Goal: Information Seeking & Learning: Learn about a topic

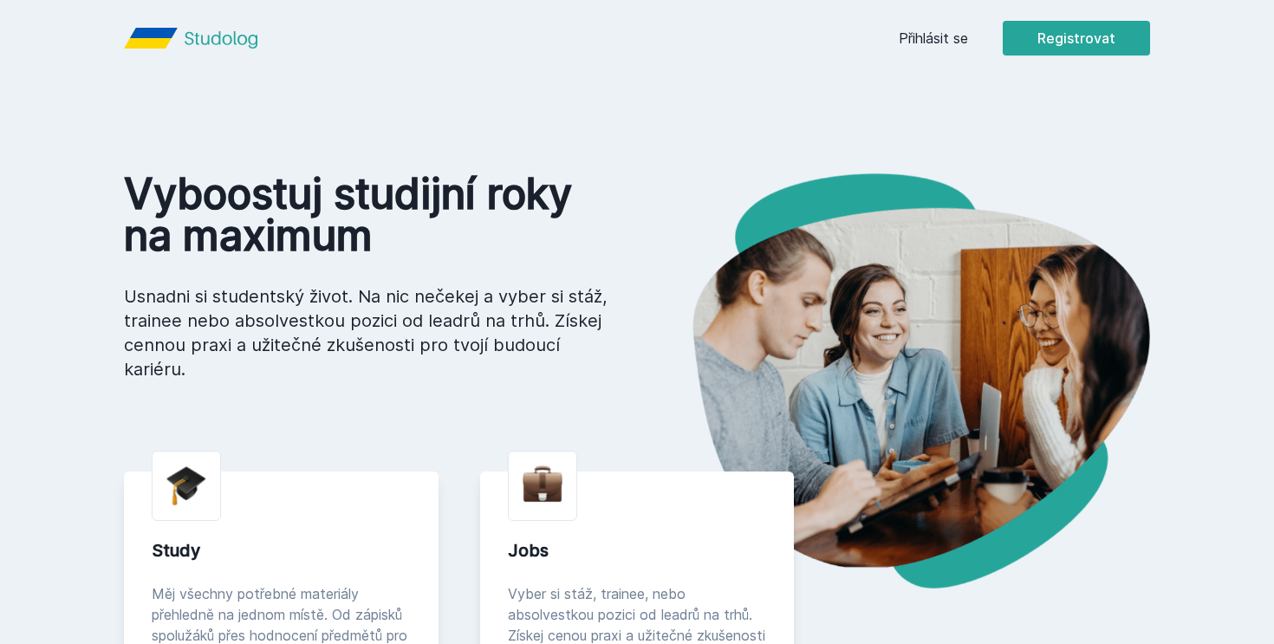
click at [937, 28] on link "Přihlásit se" at bounding box center [933, 38] width 69 height 21
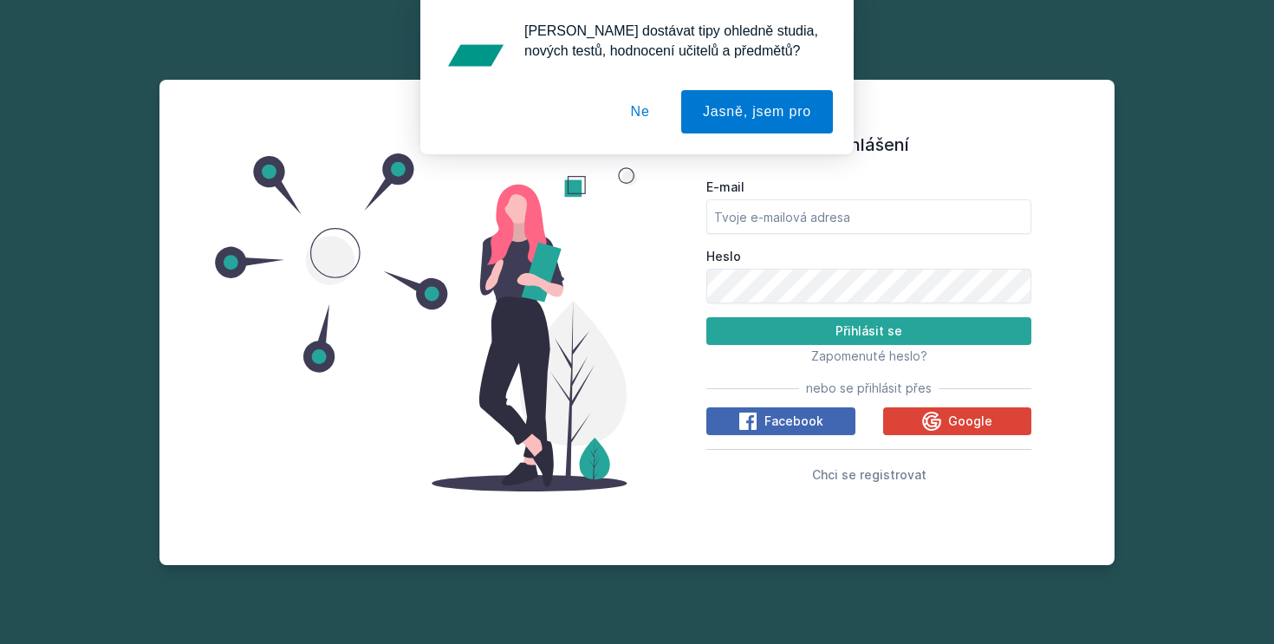
click at [632, 111] on button "Ne" at bounding box center [640, 111] width 62 height 43
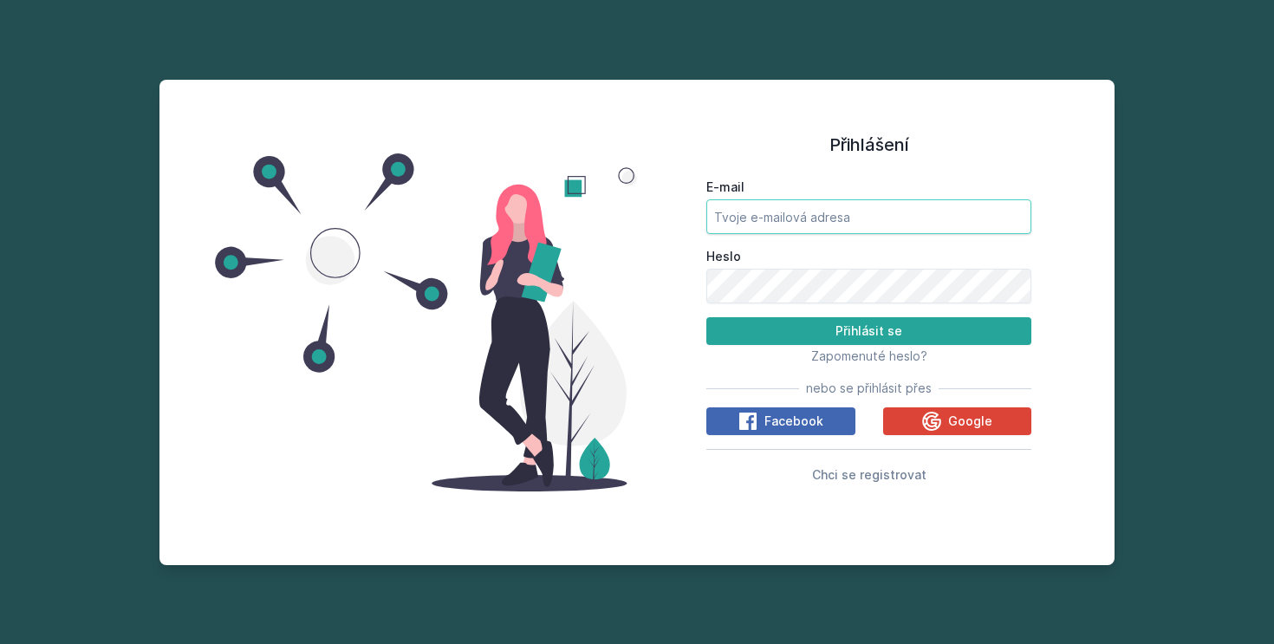
click at [1008, 226] on input "E-mail" at bounding box center [868, 216] width 325 height 35
click at [1018, 199] on protonpass-control-a106 at bounding box center [868, 199] width 325 height 0
type input "[EMAIL_ADDRESS][DOMAIN_NAME]"
click at [861, 316] on form "E-mail [EMAIL_ADDRESS][DOMAIN_NAME] Heslo Přihlásit se" at bounding box center [868, 262] width 325 height 166
click at [863, 322] on button "Přihlásit se" at bounding box center [868, 331] width 325 height 28
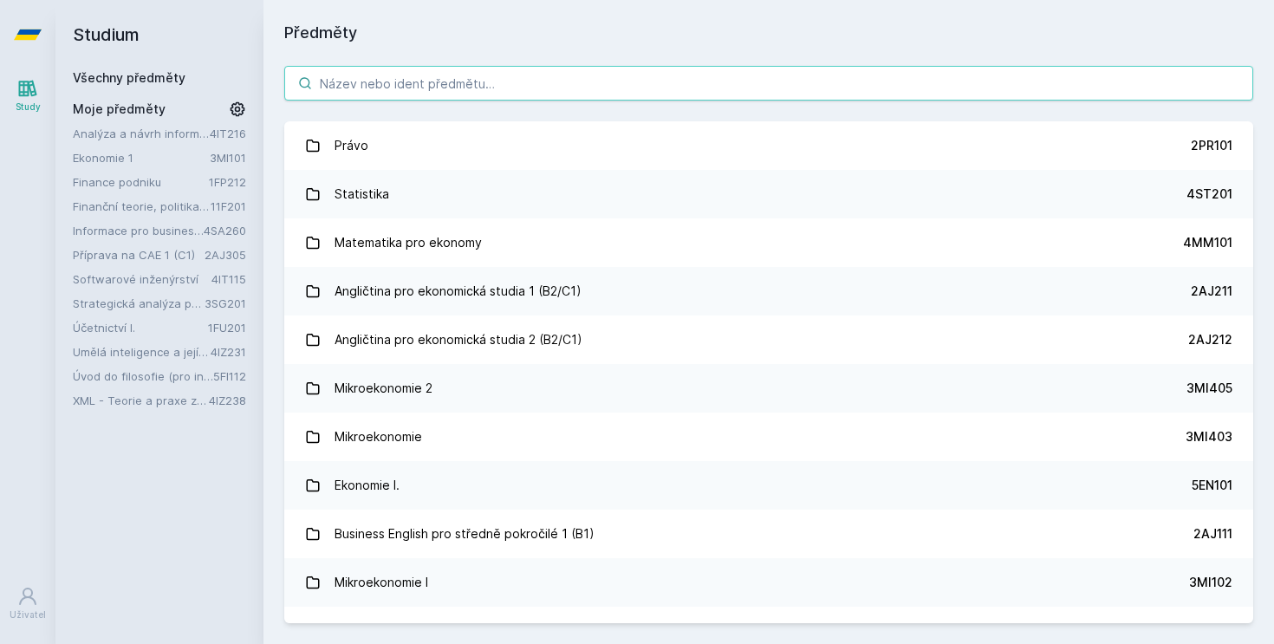
click at [731, 90] on input "search" at bounding box center [768, 83] width 969 height 35
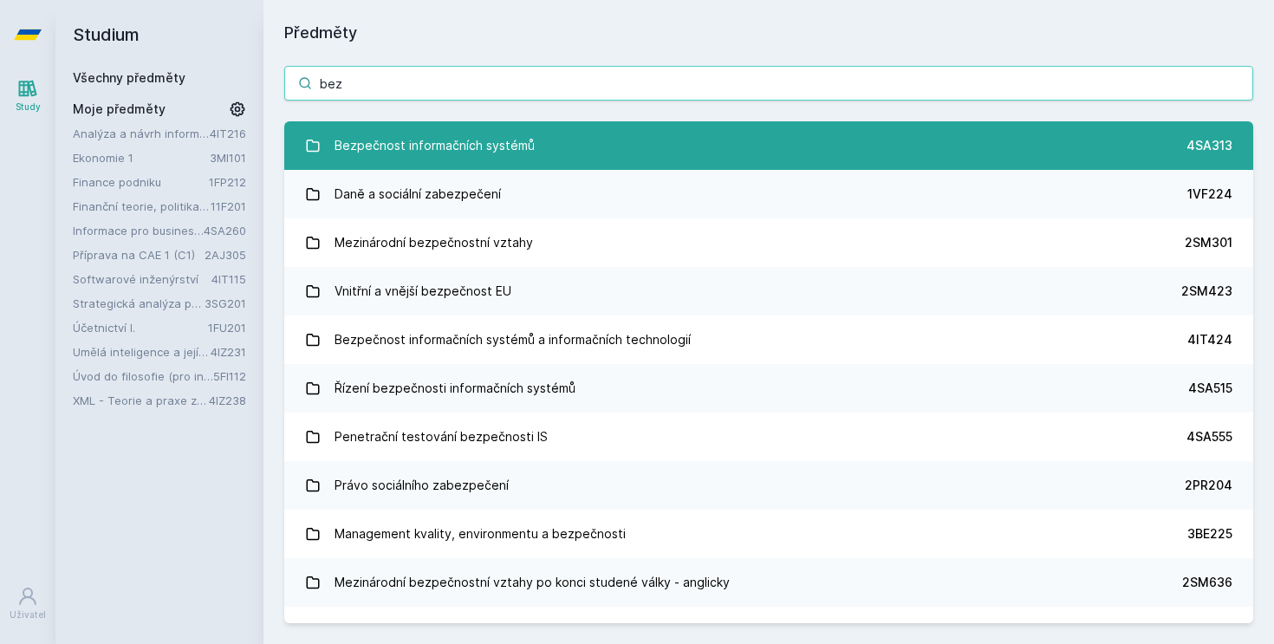
type input "bez"
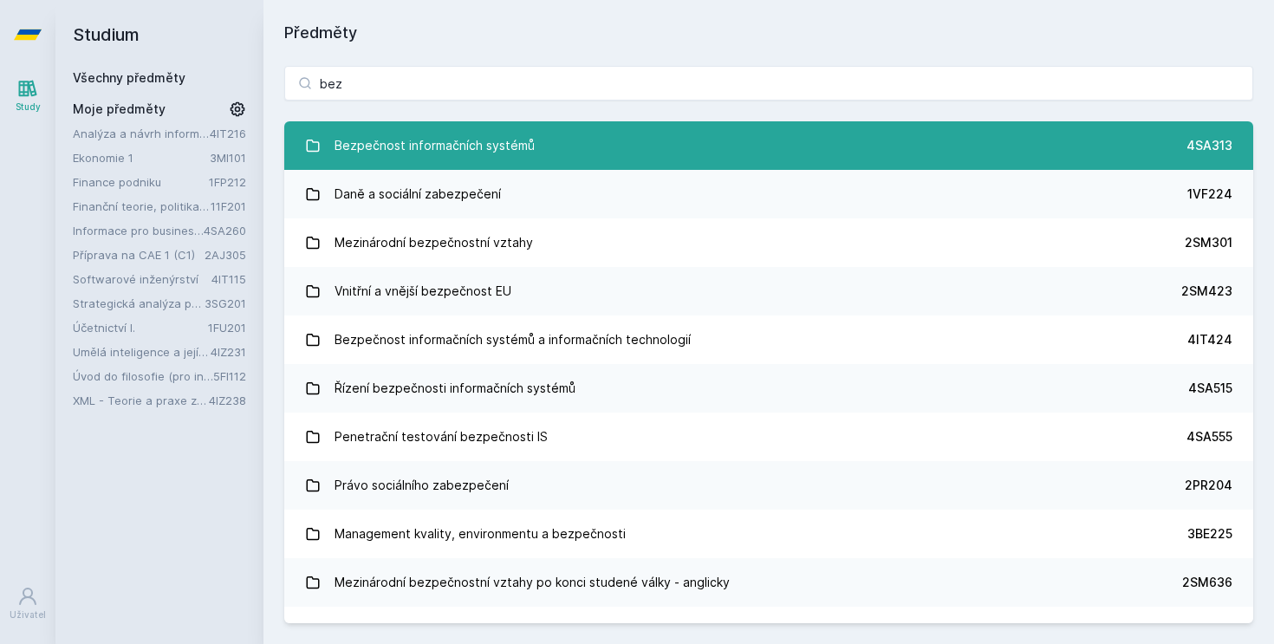
click at [691, 146] on link "Bezpečnost informačních systémů 4SA313" at bounding box center [768, 145] width 969 height 49
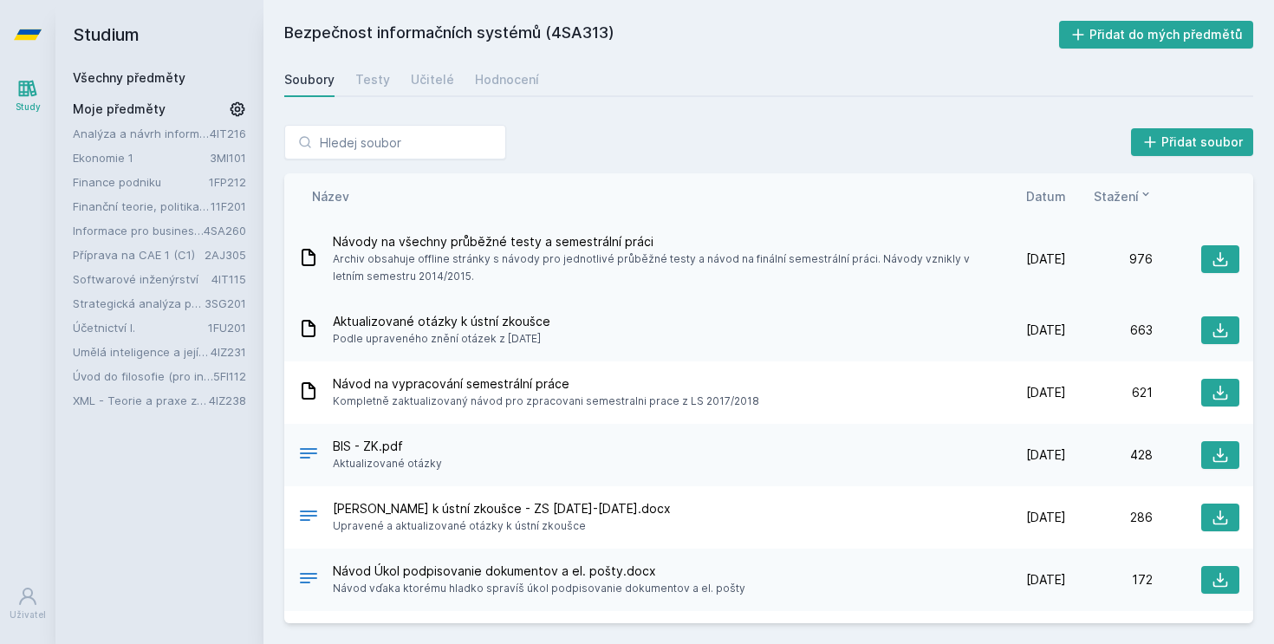
click at [559, 256] on span "Archiv obsahuje offline stránky s návody pro jednotlivé průběžné testy a návod …" at bounding box center [653, 267] width 640 height 35
click at [1055, 194] on span "Datum" at bounding box center [1046, 196] width 40 height 18
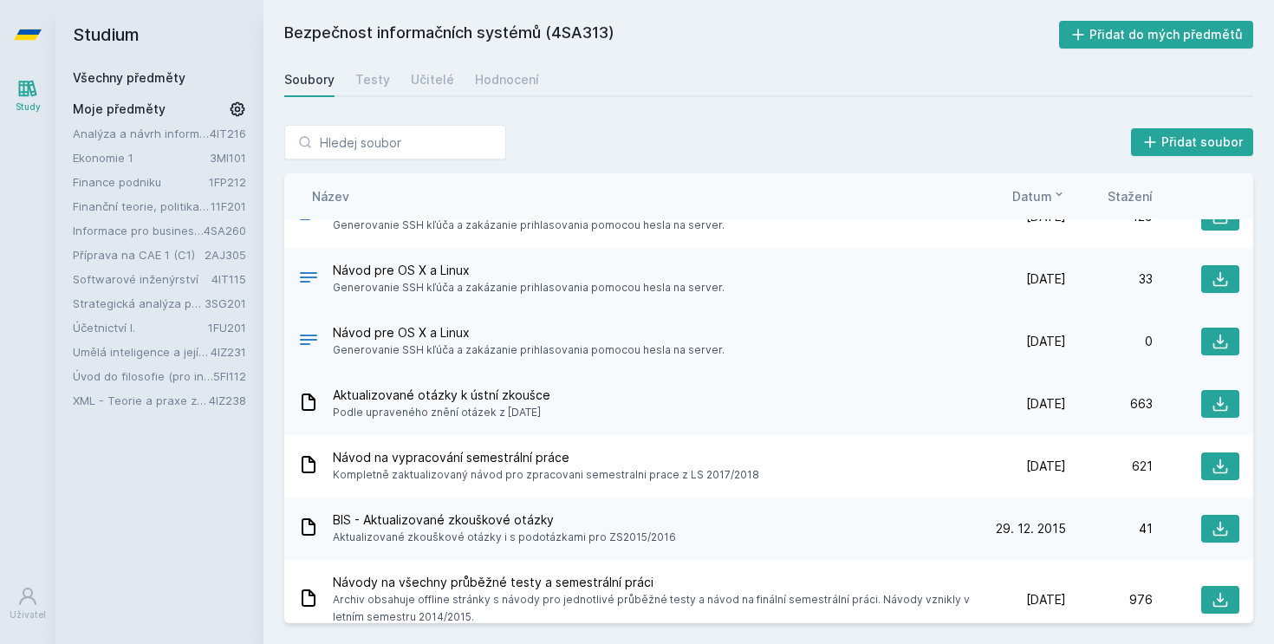
scroll to position [737, 0]
